Goal: Task Accomplishment & Management: Manage account settings

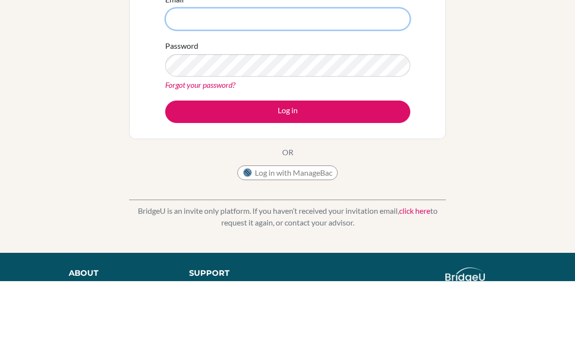
type input "[EMAIL_ADDRESS][DOMAIN_NAME]"
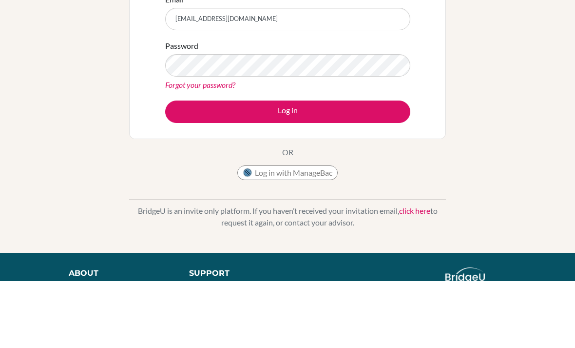
click at [288, 178] on button "Log in" at bounding box center [287, 179] width 245 height 22
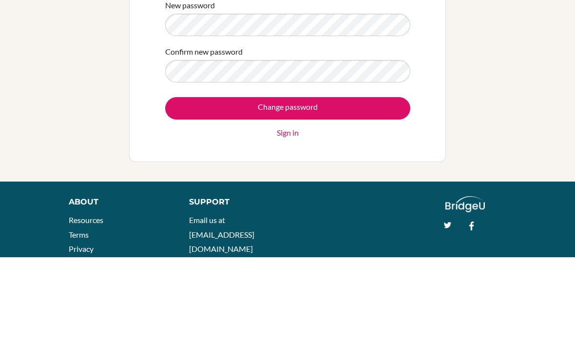
click at [300, 188] on input "Change password" at bounding box center [287, 199] width 245 height 22
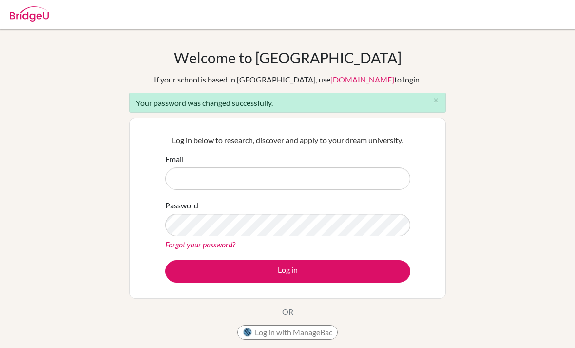
scroll to position [92, 0]
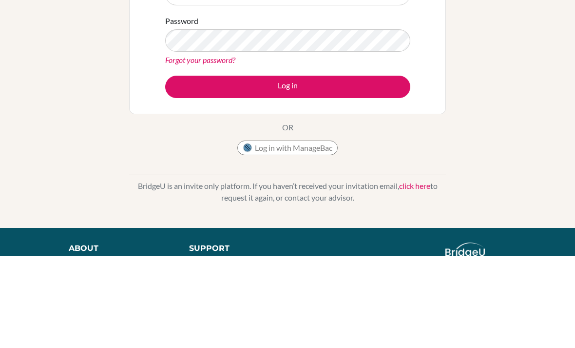
click at [296, 83] on input "Email" at bounding box center [287, 86] width 245 height 22
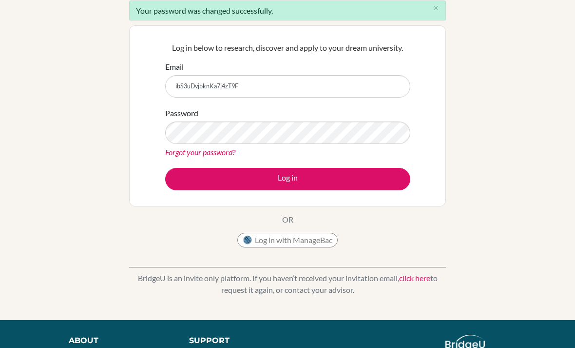
click at [323, 89] on input "ibS3uDvjbknKa7j4zT9F" at bounding box center [287, 86] width 245 height 22
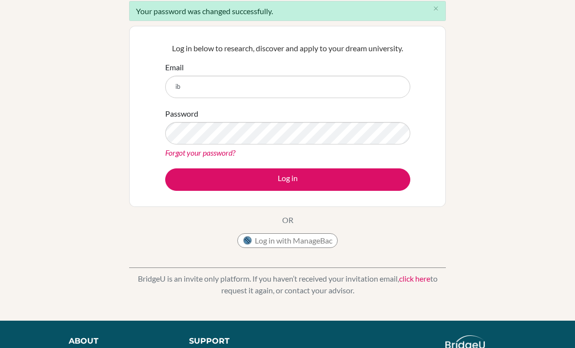
type input "i"
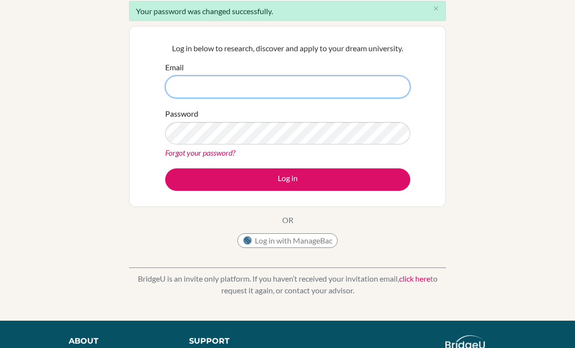
type input "[EMAIL_ADDRESS][DOMAIN_NAME]"
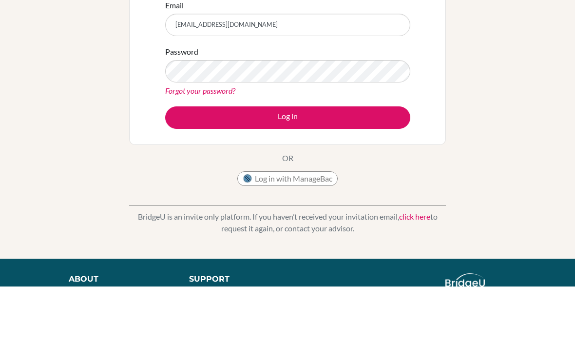
click at [338, 168] on button "Log in" at bounding box center [287, 179] width 245 height 22
